Goal: Task Accomplishment & Management: Use online tool/utility

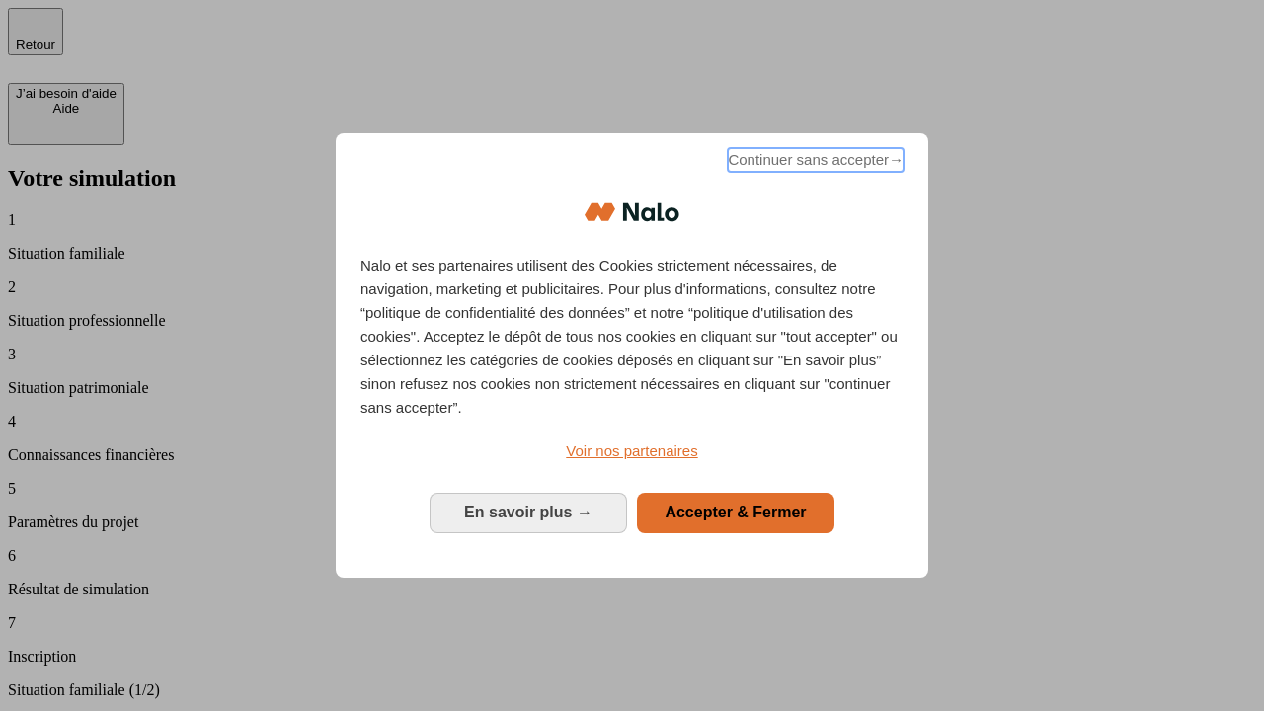
click at [814, 163] on span "Continuer sans accepter →" at bounding box center [816, 160] width 176 height 24
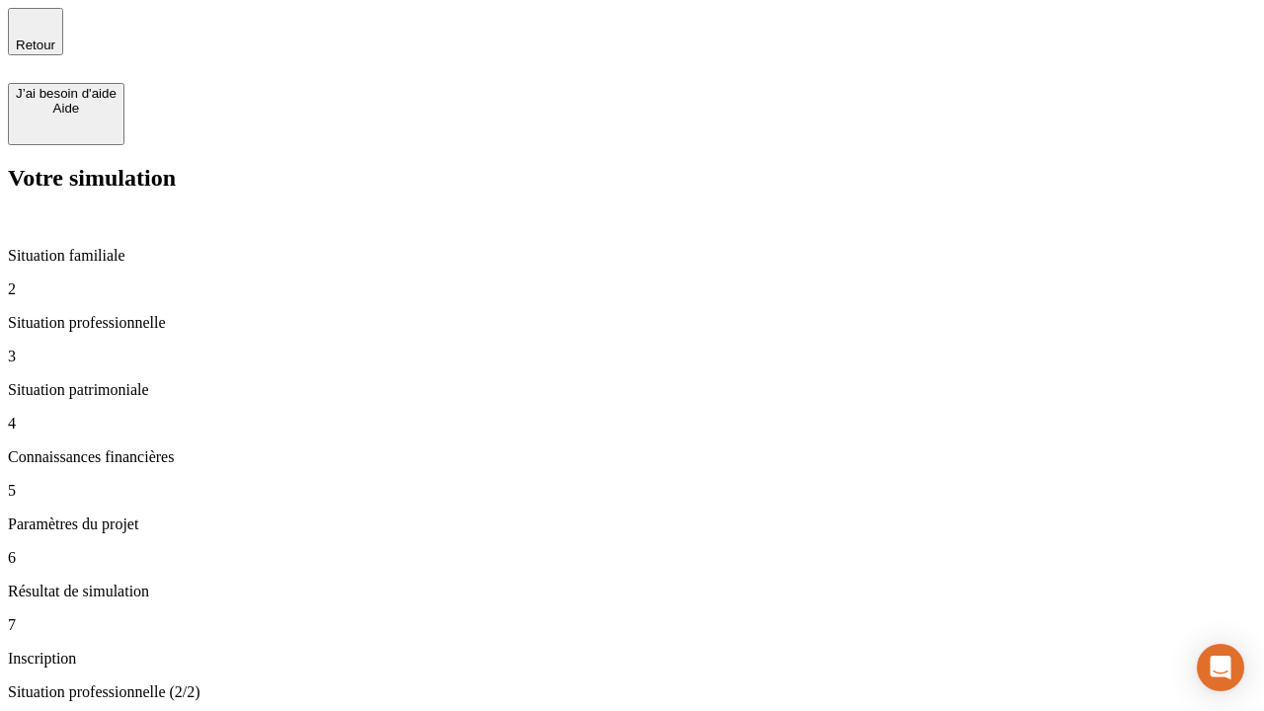
type input "30 000"
type input "40 000"
